Goal: Task Accomplishment & Management: Manage account settings

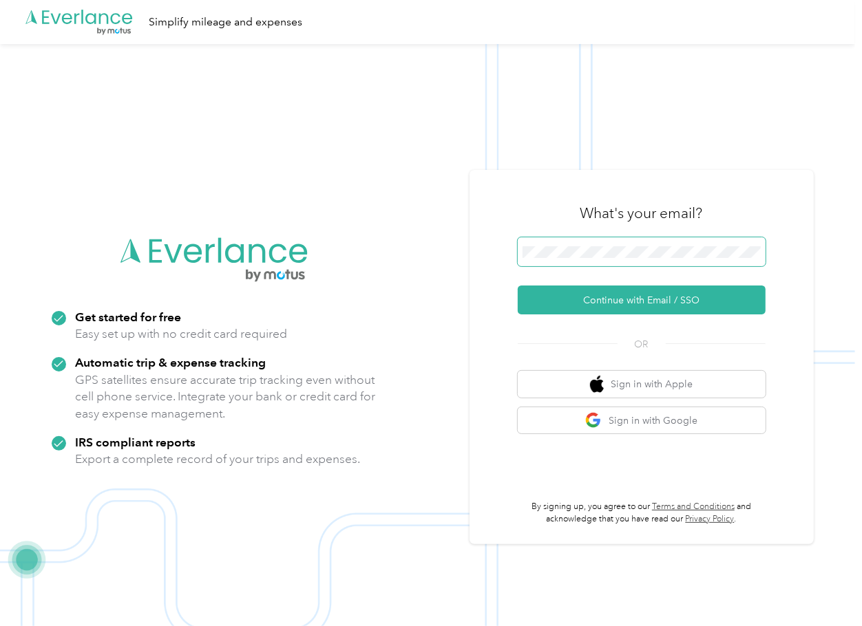
click at [558, 245] on span at bounding box center [642, 251] width 248 height 29
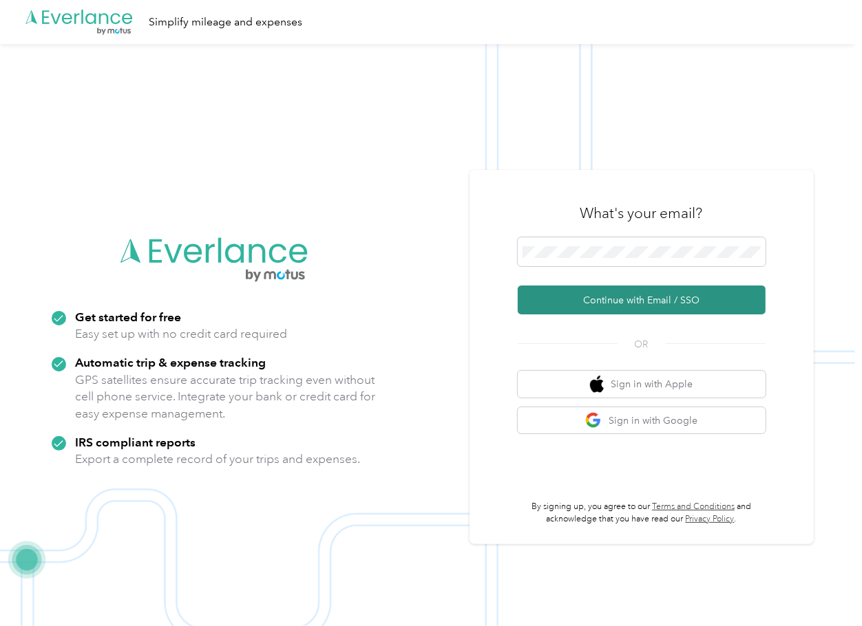
click at [538, 297] on button "Continue with Email / SSO" at bounding box center [642, 300] width 248 height 29
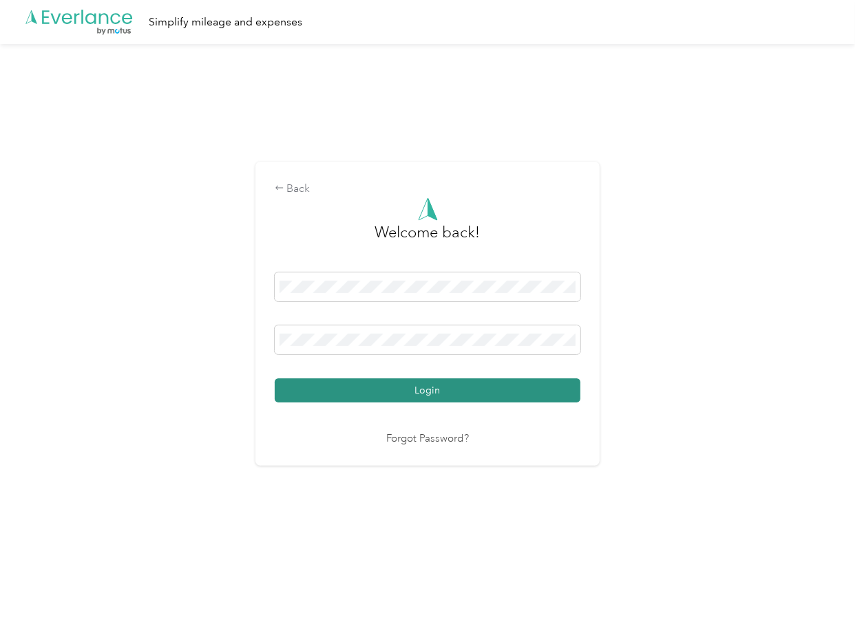
click at [302, 385] on button "Login" at bounding box center [428, 391] width 306 height 24
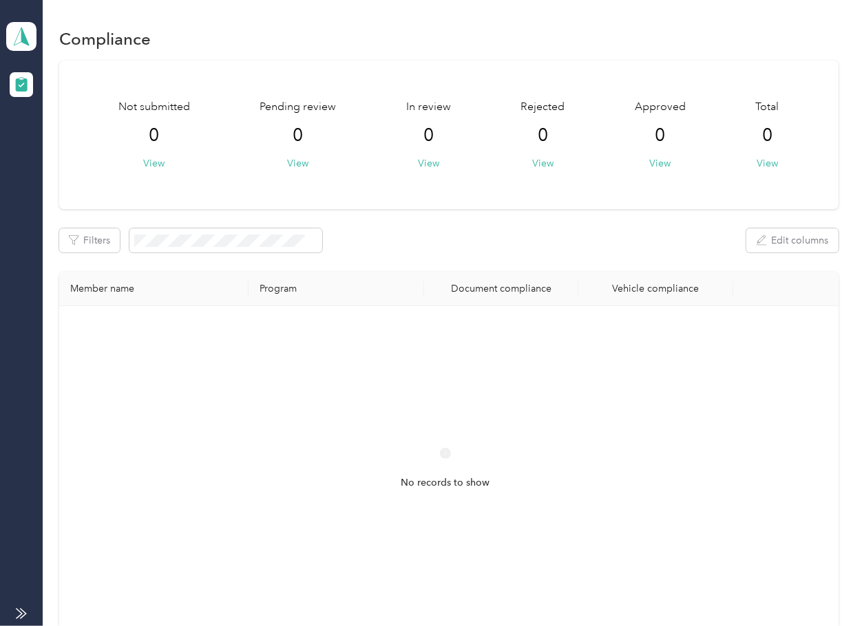
click at [481, 251] on div "Filters Edit columns" at bounding box center [448, 241] width 779 height 24
click at [23, 39] on polygon at bounding box center [25, 36] width 8 height 18
click at [41, 136] on div "Log out" at bounding box center [151, 144] width 271 height 24
